Goal: Task Accomplishment & Management: Manage account settings

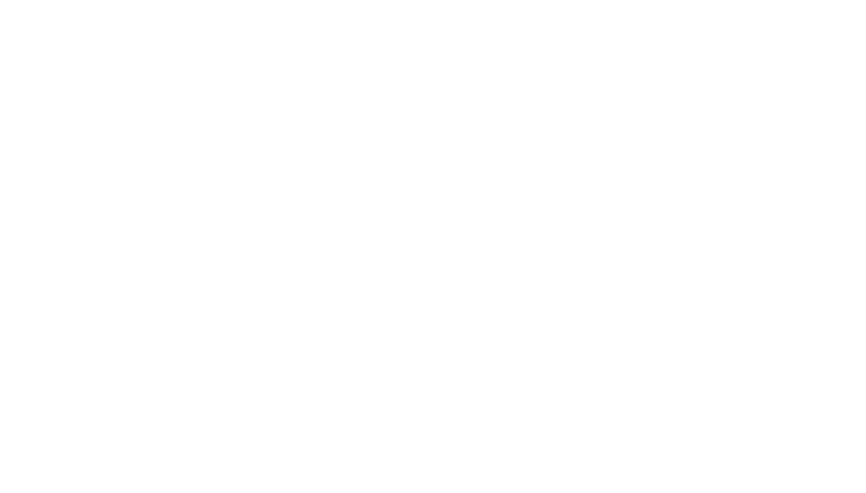
click at [74, 188] on div at bounding box center [433, 246] width 866 height 493
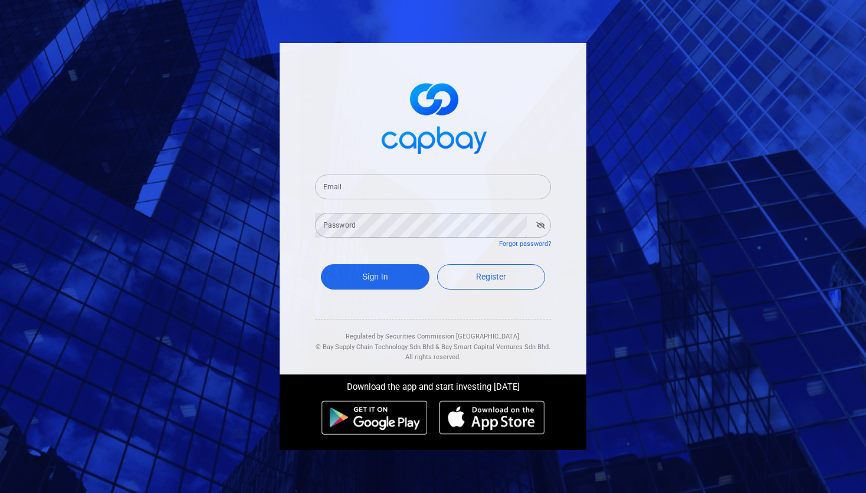
click at [451, 173] on div "Email Email" at bounding box center [433, 186] width 236 height 27
click at [451, 175] on input "Email" at bounding box center [433, 187] width 236 height 25
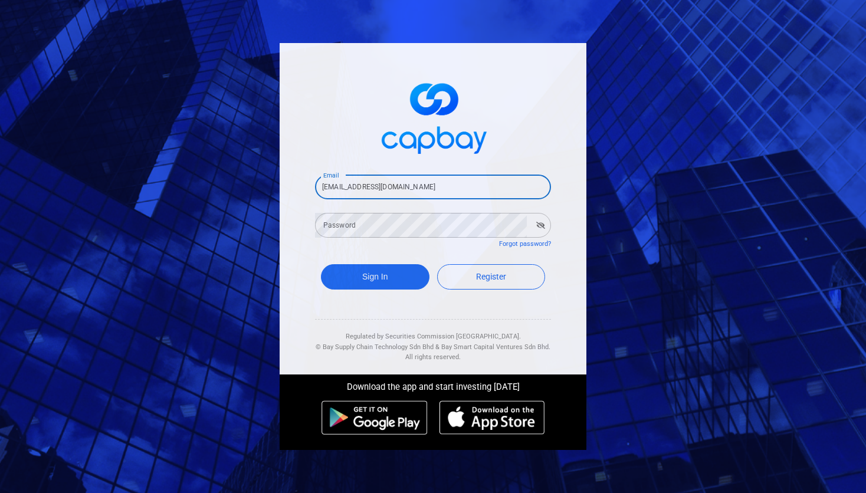
type input "[EMAIL_ADDRESS][DOMAIN_NAME]"
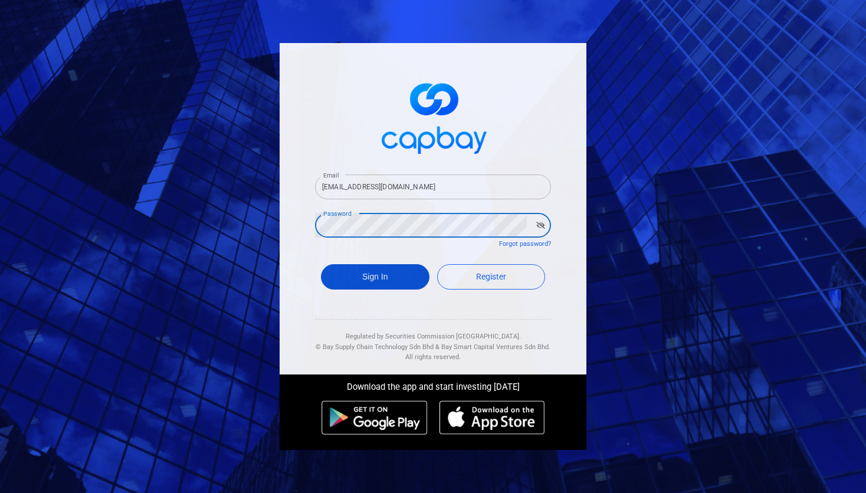
click at [407, 280] on button "Sign In" at bounding box center [375, 276] width 109 height 25
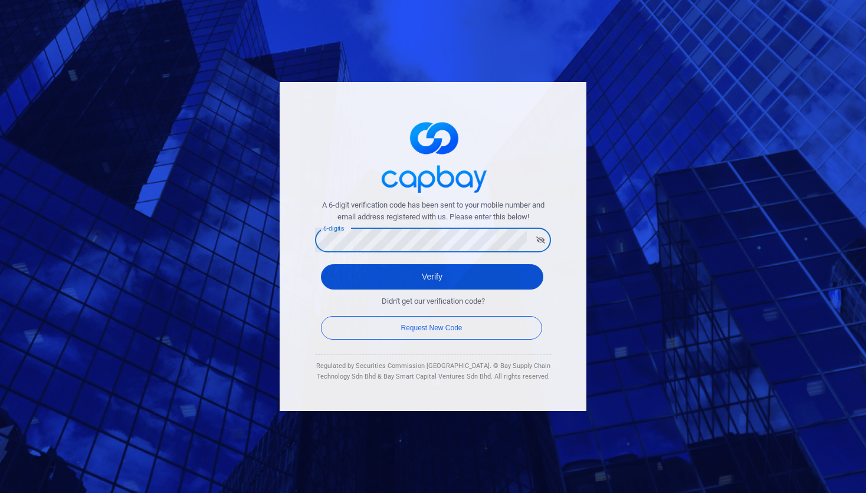
click at [453, 271] on button "Verify" at bounding box center [432, 276] width 222 height 25
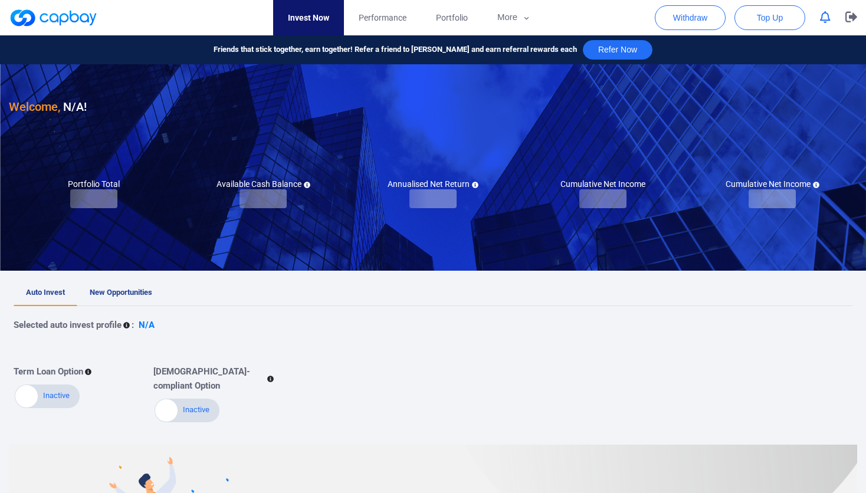
checkbox input "true"
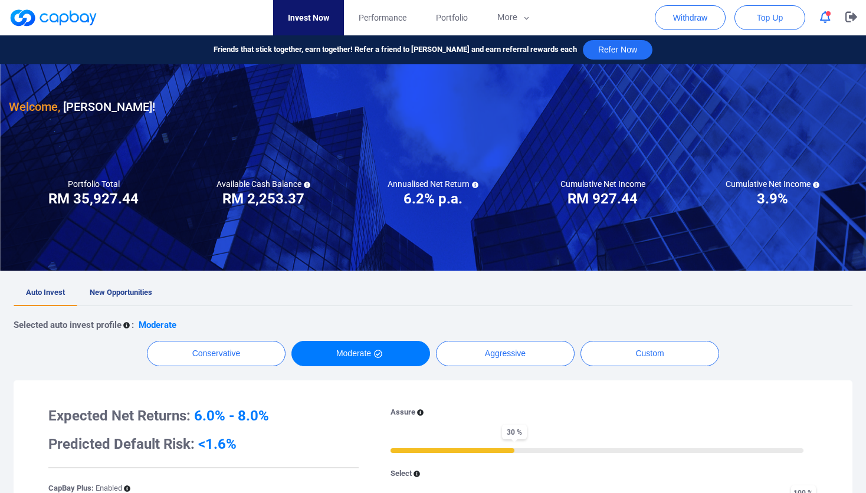
click at [825, 18] on icon "button" at bounding box center [825, 17] width 11 height 12
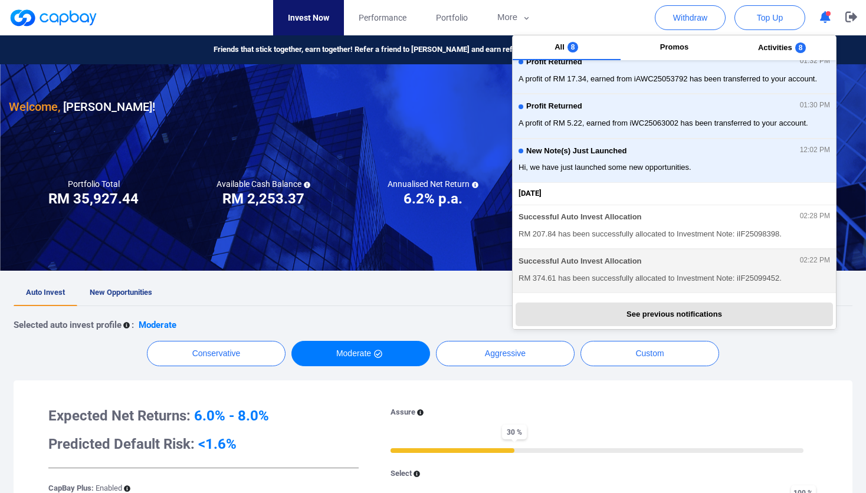
scroll to position [62, 0]
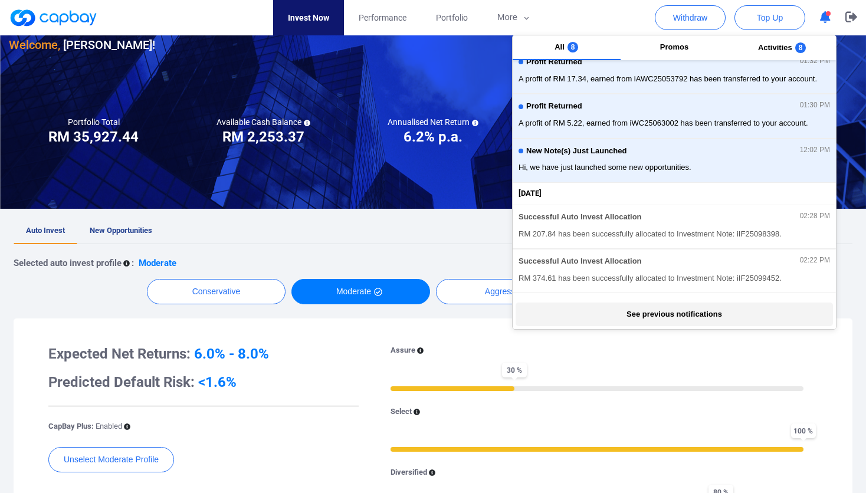
click at [723, 307] on button "See previous notifications" at bounding box center [674, 315] width 317 height 24
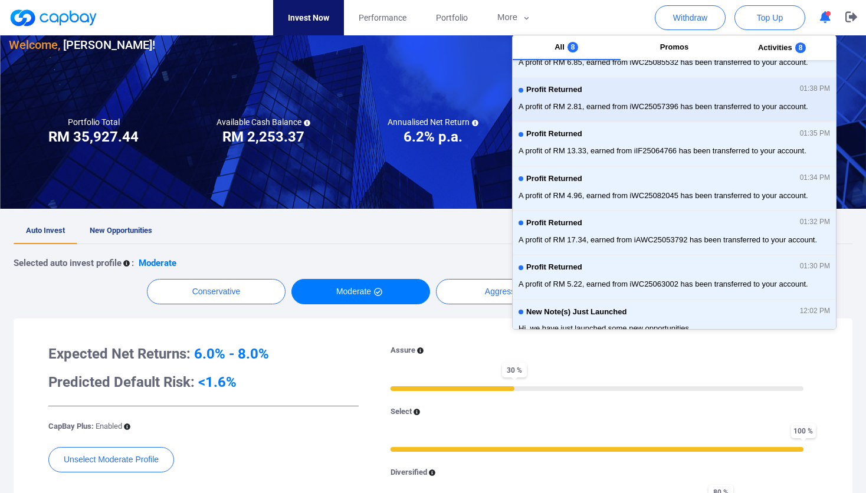
scroll to position [0, 0]
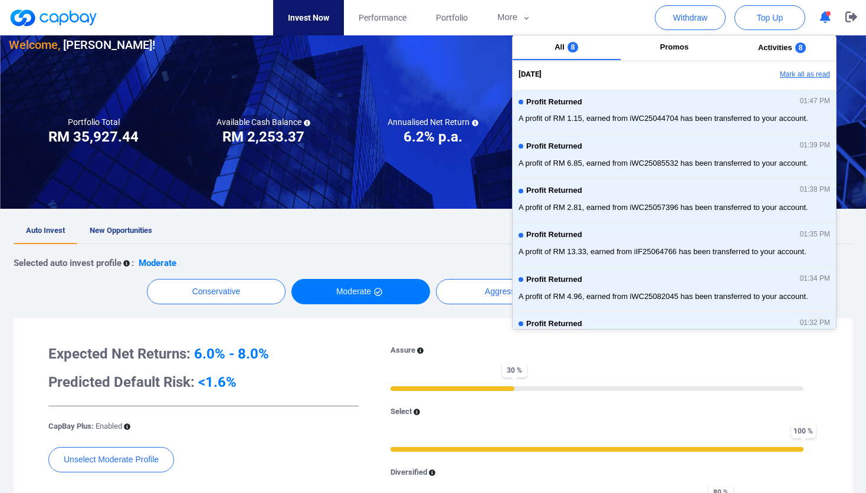
click at [801, 75] on button "Mark all as read" at bounding box center [772, 75] width 127 height 20
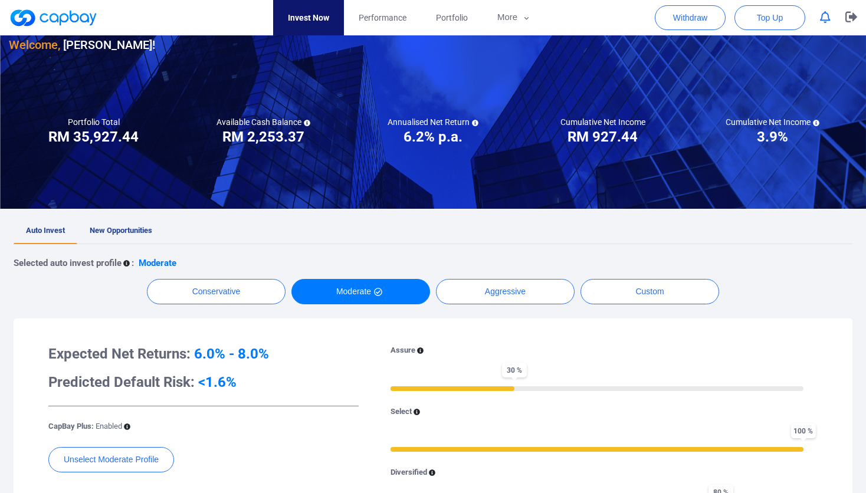
click at [294, 185] on div at bounding box center [433, 105] width 866 height 207
